Goal: Communication & Community: Answer question/provide support

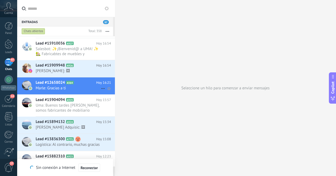
scroll to position [20, 0]
click at [73, 71] on span "[PERSON_NAME]: 🖼" at bounding box center [68, 70] width 65 height 5
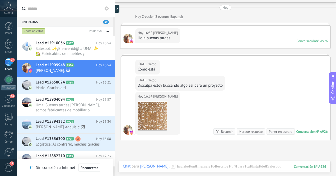
scroll to position [14, 0]
click at [156, 114] on img at bounding box center [152, 115] width 29 height 29
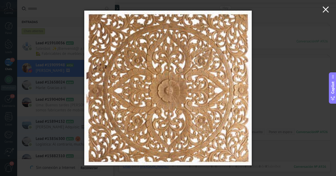
click at [324, 11] on use "button" at bounding box center [326, 9] width 6 height 6
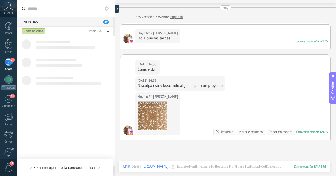
scroll to position [0, 0]
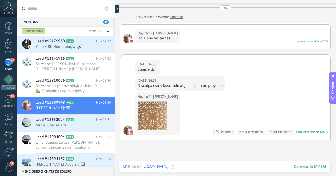
click at [220, 166] on div at bounding box center [225, 171] width 204 height 16
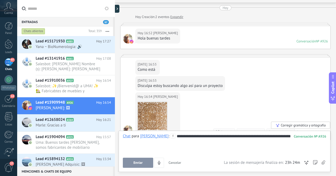
click at [140, 162] on span "Enviar" at bounding box center [138, 163] width 9 height 4
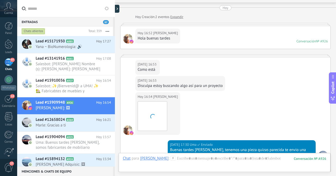
scroll to position [101, 0]
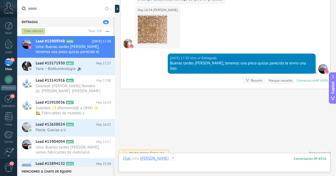
click at [177, 159] on div at bounding box center [225, 163] width 204 height 16
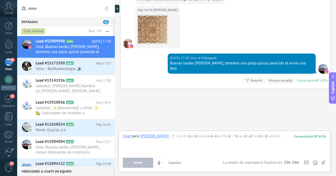
click at [324, 162] on icon at bounding box center [324, 162] width 4 height 4
click at [0, 0] on input "file" at bounding box center [0, 0] width 0 height 0
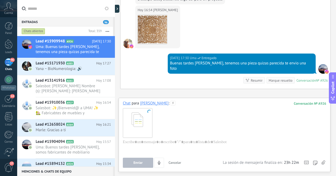
click at [176, 163] on span "Cancelar" at bounding box center [175, 162] width 13 height 4
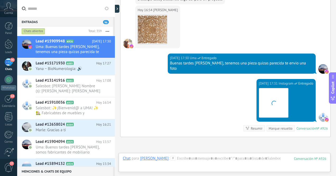
scroll to position [149, 0]
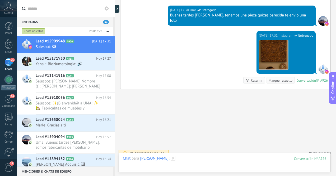
click at [179, 159] on div at bounding box center [225, 163] width 204 height 16
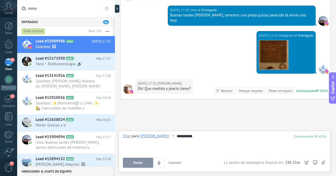
scroll to position [159, 0]
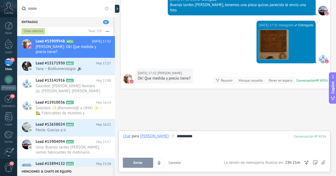
click at [140, 162] on span "Enviar" at bounding box center [138, 163] width 9 height 4
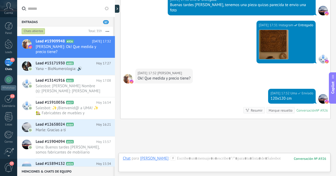
scroll to position [189, 0]
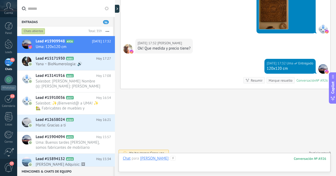
click at [180, 160] on div at bounding box center [225, 163] width 204 height 16
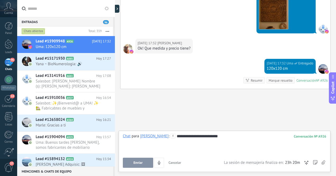
click at [140, 163] on span "Enviar" at bounding box center [138, 163] width 9 height 4
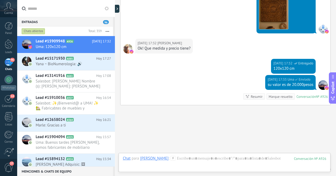
scroll to position [205, 0]
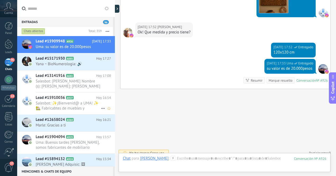
click at [85, 107] on span "Salesbot: ✨¡Bienvenid@ a UMA! ✨ 🏡 Fabricabtes de muebles y decoración artesanal…" at bounding box center [68, 105] width 65 height 10
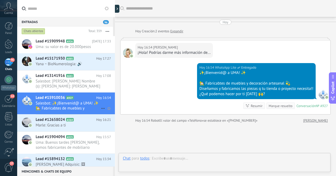
scroll to position [36, 0]
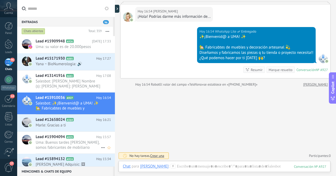
click at [92, 142] on span "Uma: Buenos tardes [PERSON_NAME], somos fabricantes de mobiliario artesanal bou…" at bounding box center [68, 145] width 65 height 10
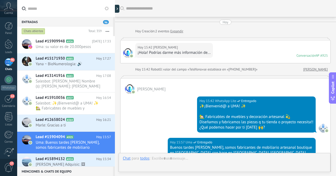
scroll to position [116, 0]
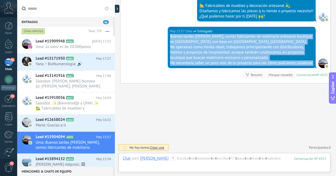
drag, startPoint x: 169, startPoint y: 32, endPoint x: 206, endPoint y: 63, distance: 47.7
click at [206, 63] on div "[DATE] 15:57 Uma Entregado Buenos tardes [PERSON_NAME], somos fabricantes de mo…" at bounding box center [242, 47] width 148 height 41
copy div "Buenos tardes [PERSON_NAME], somos fabricantes de mobiliario artesanal boutique…"
click at [89, 83] on span "Salesbot: [PERSON_NAME] Nombre (s): [PERSON_NAME]: [PERSON_NAME] (Móvil): [PHON…" at bounding box center [68, 84] width 65 height 10
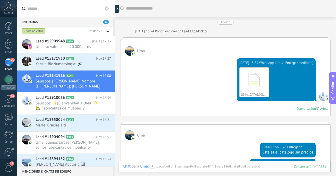
scroll to position [1359, 0]
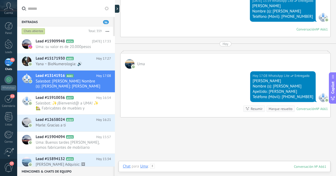
click at [193, 165] on div at bounding box center [225, 171] width 204 height 16
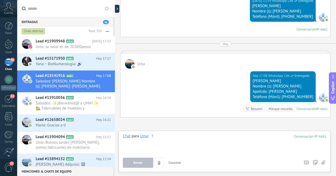
paste div
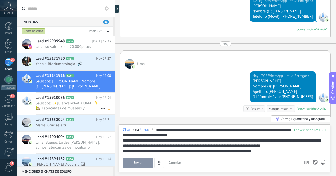
click at [80, 102] on span "Salesbot: ✨¡Bienvenid@ a UMA! ✨ 🏡 Fabricabtes de muebles y decoración artesanal…" at bounding box center [68, 105] width 65 height 10
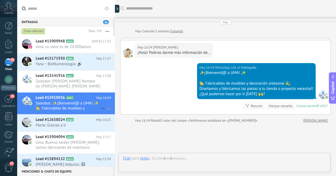
scroll to position [36, 0]
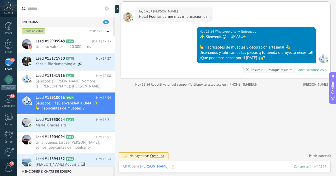
click at [197, 164] on div at bounding box center [225, 171] width 204 height 16
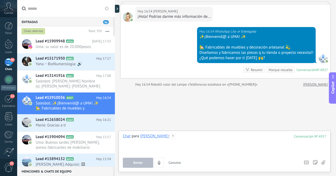
paste div
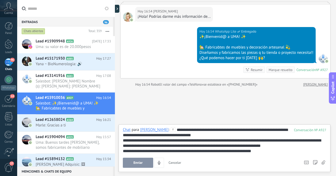
click at [196, 130] on div "**********" at bounding box center [225, 140] width 204 height 26
click at [141, 163] on span "Enviar" at bounding box center [138, 163] width 9 height 4
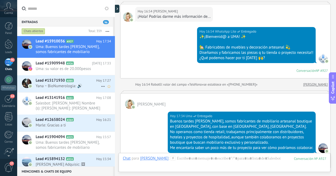
click at [86, 86] on span "Yana ~ BioNumerologia: 🔊" at bounding box center [68, 85] width 65 height 5
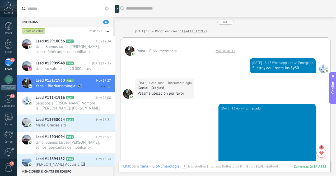
scroll to position [261, 0]
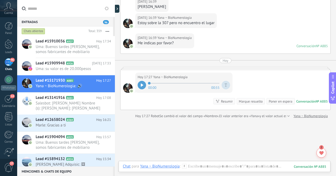
click at [7, 62] on div "96" at bounding box center [8, 62] width 8 height 8
